Goal: Communication & Community: Answer question/provide support

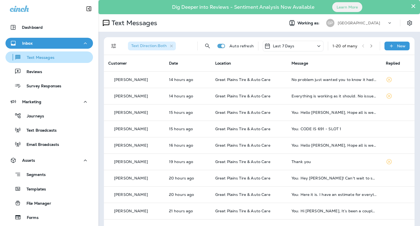
click at [71, 58] on div "Text Messages" at bounding box center [49, 57] width 83 height 8
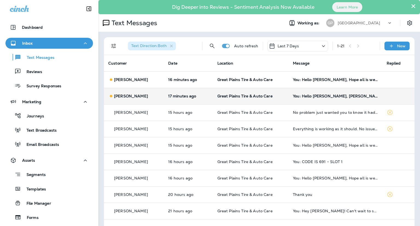
click at [132, 97] on p "[PERSON_NAME]" at bounding box center [131, 96] width 34 height 4
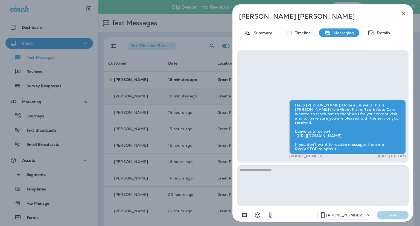
click at [144, 78] on div "[PERSON_NAME] Summary Timeline Messaging Details Hello [PERSON_NAME], Hope all …" at bounding box center [210, 113] width 420 height 226
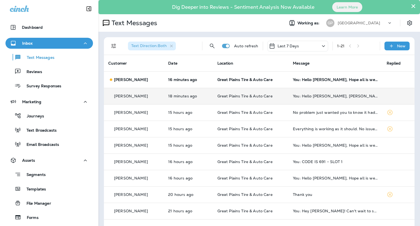
click at [144, 79] on p "[PERSON_NAME]" at bounding box center [131, 79] width 34 height 4
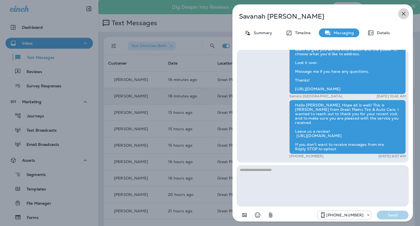
click at [404, 19] on button "button" at bounding box center [403, 13] width 11 height 11
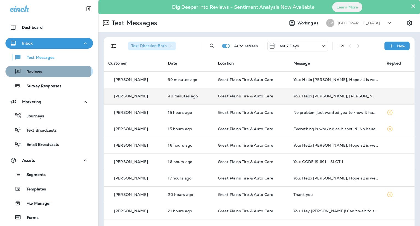
click at [39, 68] on div "Reviews" at bounding box center [25, 71] width 34 height 8
